Goal: Information Seeking & Learning: Learn about a topic

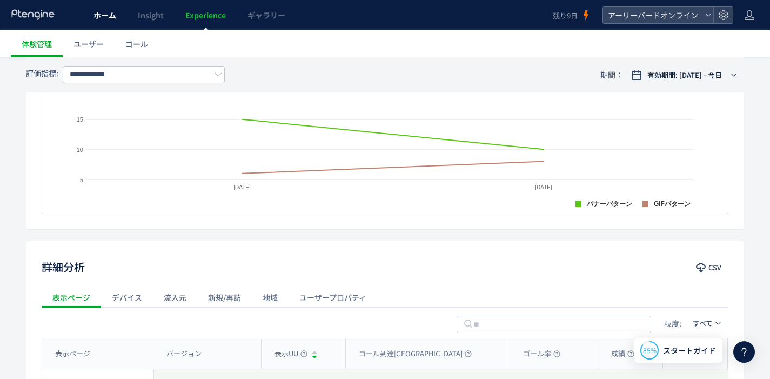
scroll to position [308, 0]
click at [116, 14] on link "ホーム" at bounding box center [105, 15] width 44 height 30
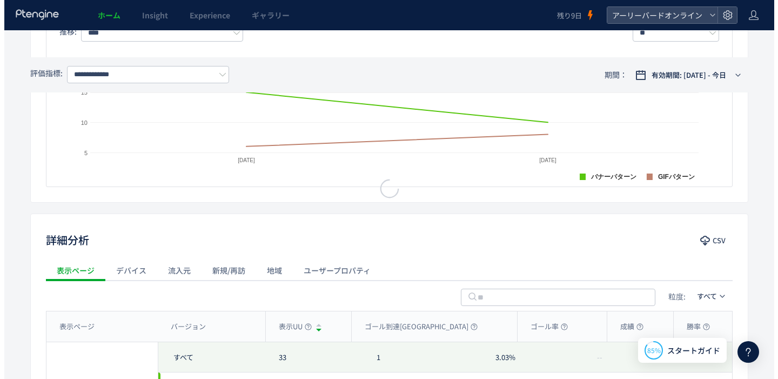
scroll to position [281, 0]
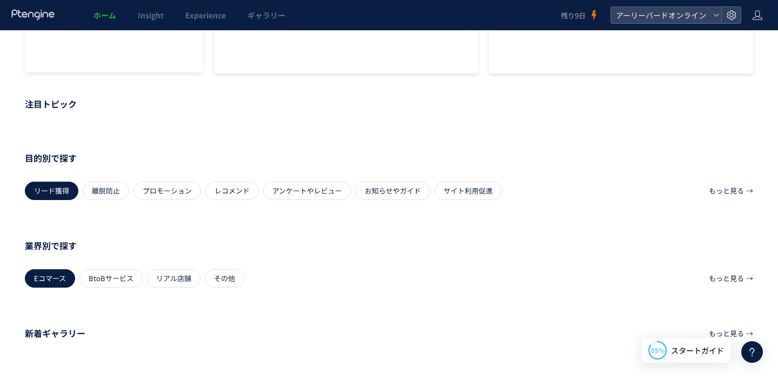
click at [103, 17] on div at bounding box center [389, 189] width 778 height 379
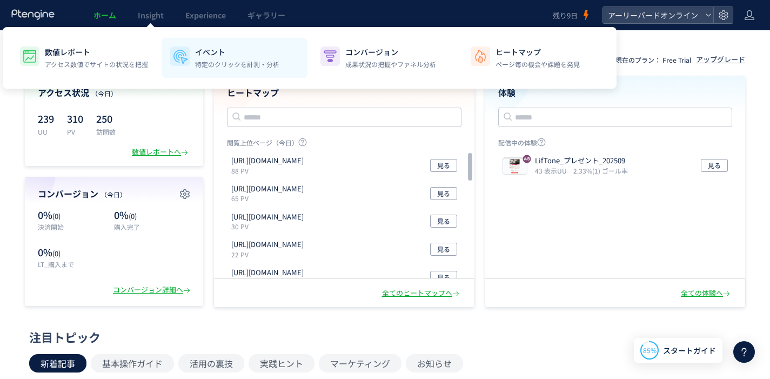
click at [237, 59] on p "特定のクリックを計測・分析" at bounding box center [237, 64] width 84 height 10
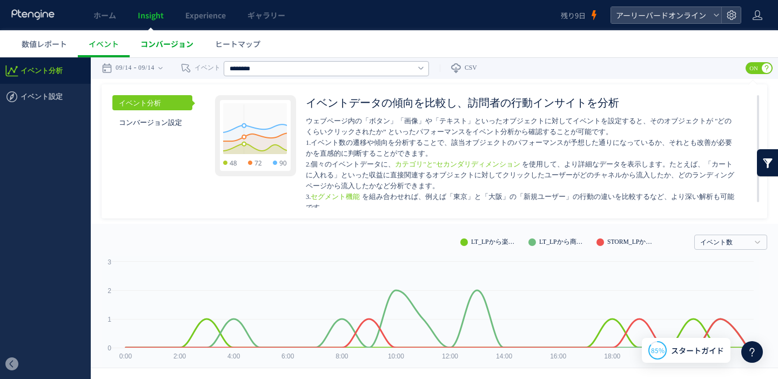
click at [177, 43] on span "コンバージョン" at bounding box center [167, 43] width 53 height 11
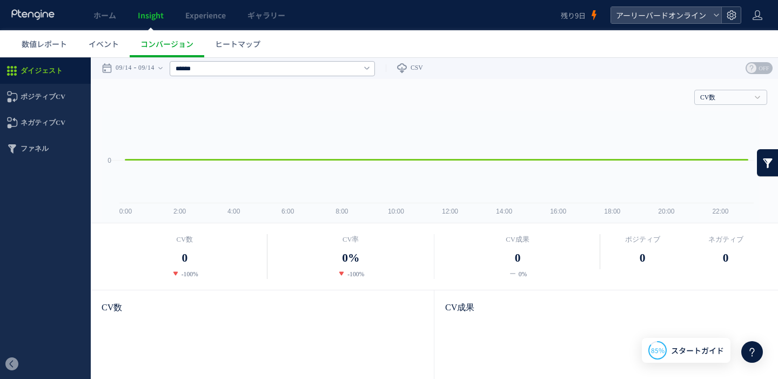
click at [733, 16] on icon at bounding box center [731, 15] width 11 height 11
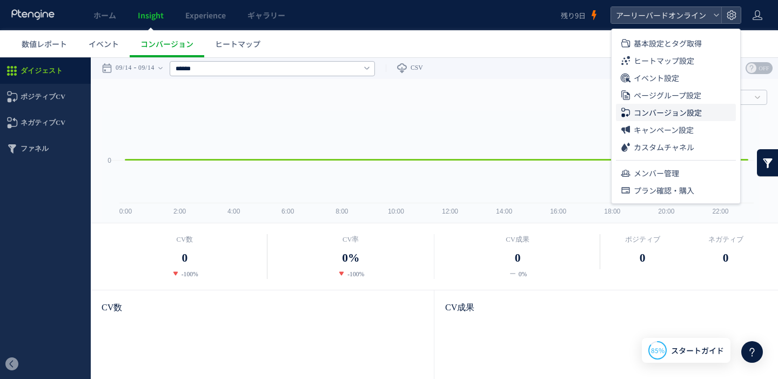
click at [680, 110] on span "コンバージョン設定" at bounding box center [668, 112] width 68 height 17
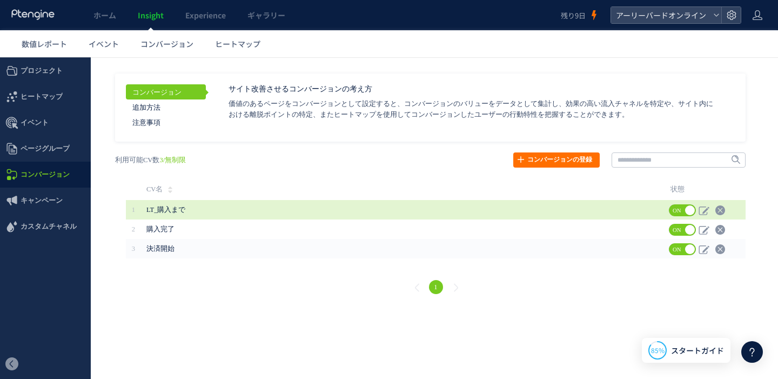
click at [223, 212] on span "LT_購入まで" at bounding box center [365, 209] width 438 height 19
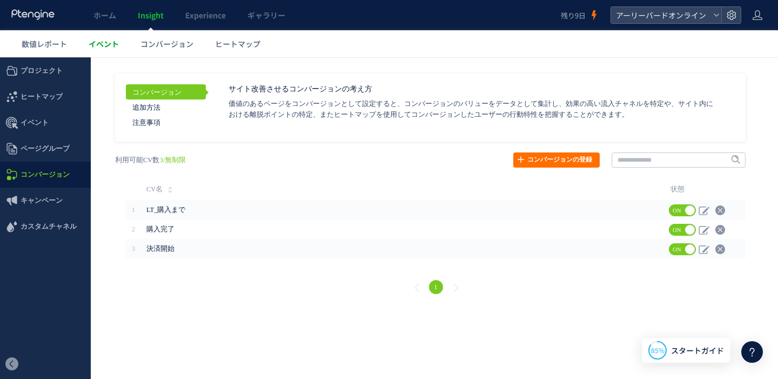
click at [91, 46] on span "イベント" at bounding box center [104, 43] width 30 height 11
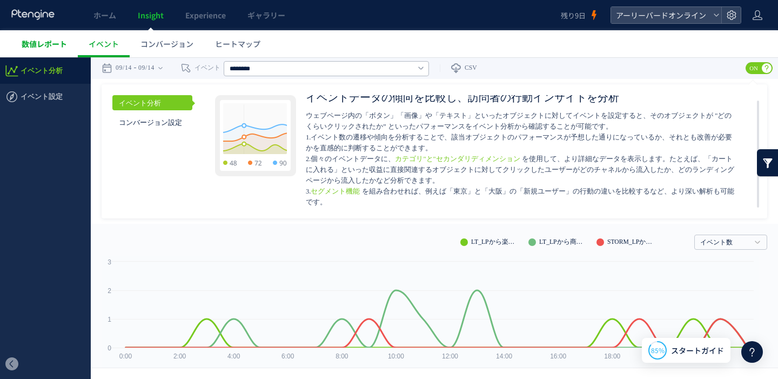
click at [54, 46] on span "数値レポート" at bounding box center [44, 43] width 45 height 11
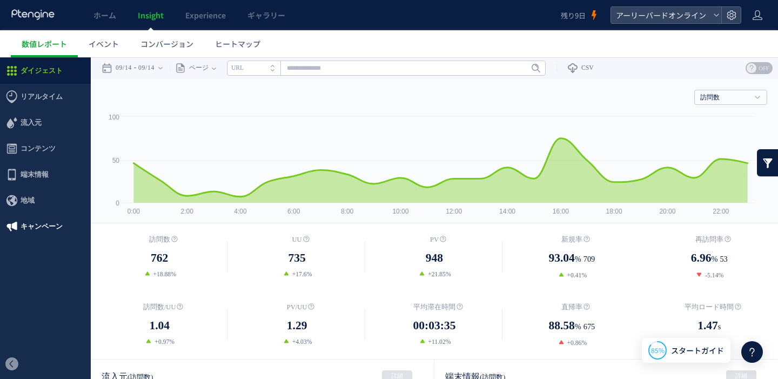
click at [56, 226] on span "キャンペーン" at bounding box center [42, 227] width 42 height 26
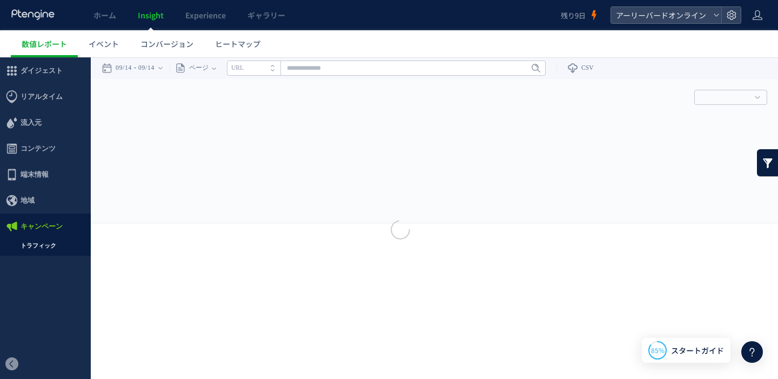
click at [57, 250] on div at bounding box center [389, 189] width 778 height 379
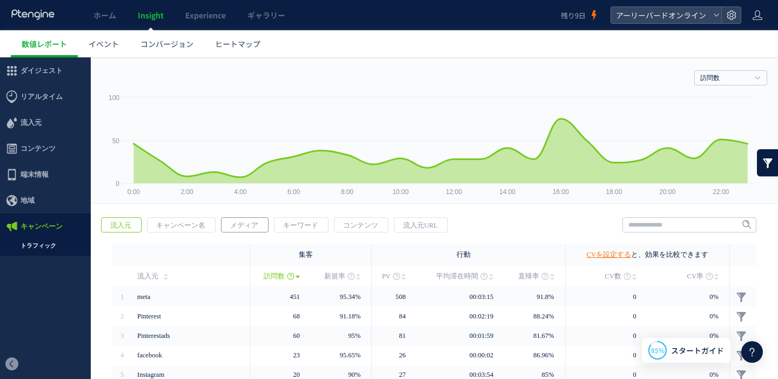
scroll to position [20, 0]
click at [197, 227] on span "キャンペーン名" at bounding box center [181, 224] width 66 height 15
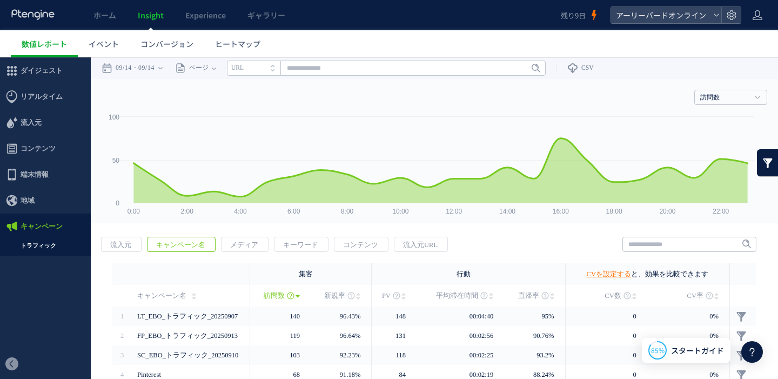
scroll to position [94, 0]
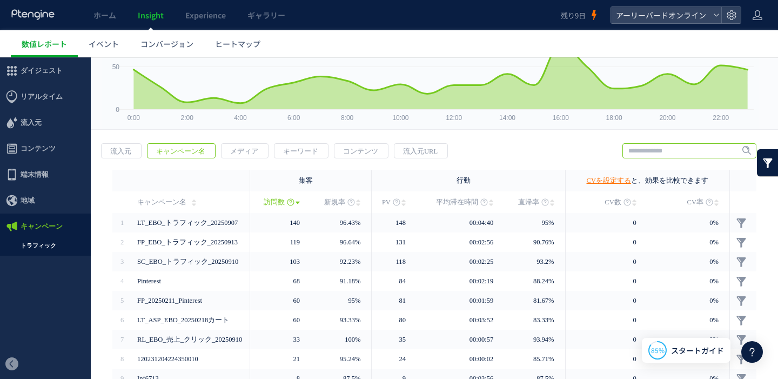
click at [646, 155] on input "text" at bounding box center [690, 150] width 134 height 15
type input "***"
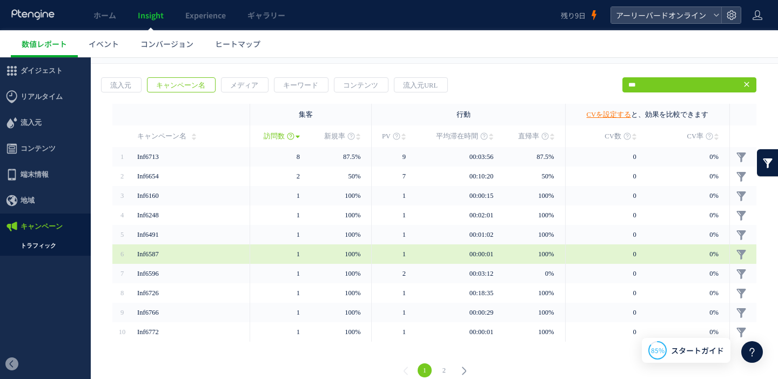
scroll to position [171, 0]
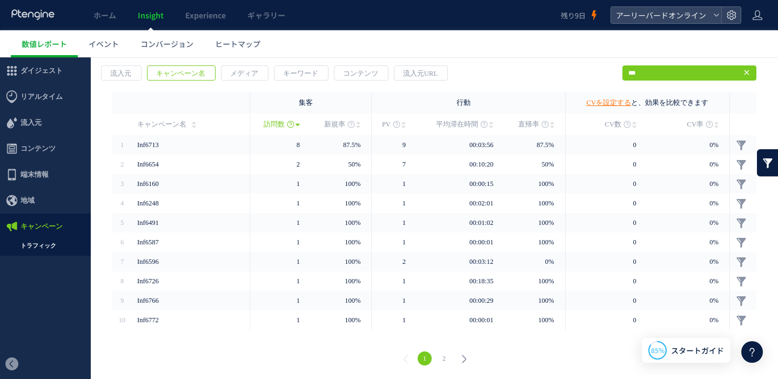
click at [743, 74] on icon at bounding box center [747, 72] width 9 height 9
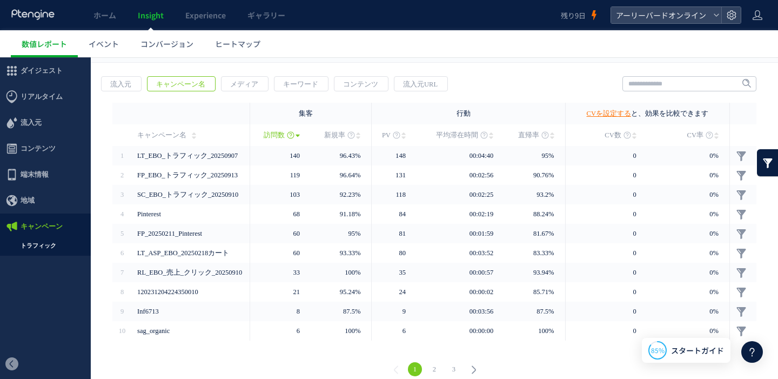
scroll to position [150, 0]
